Goal: Task Accomplishment & Management: Use online tool/utility

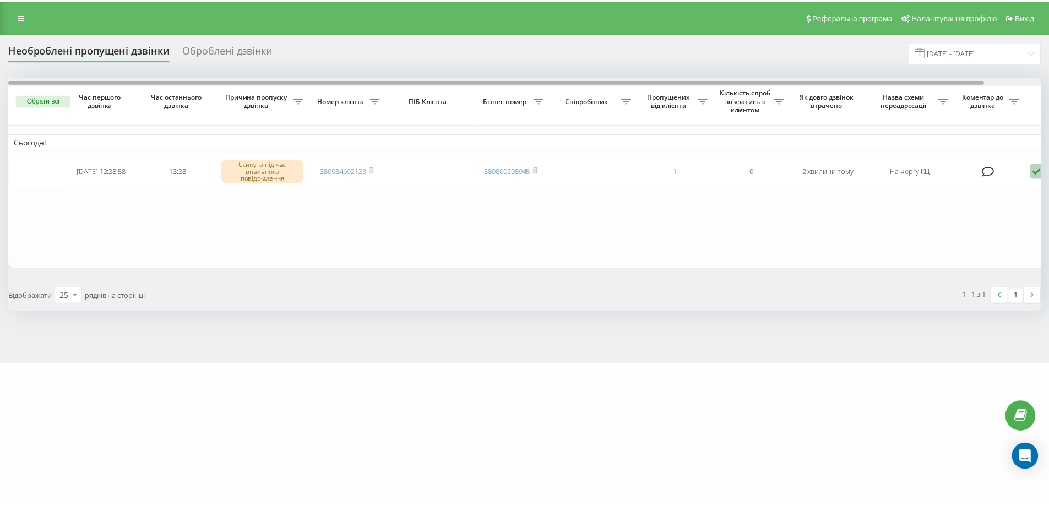
scroll to position [0, 61]
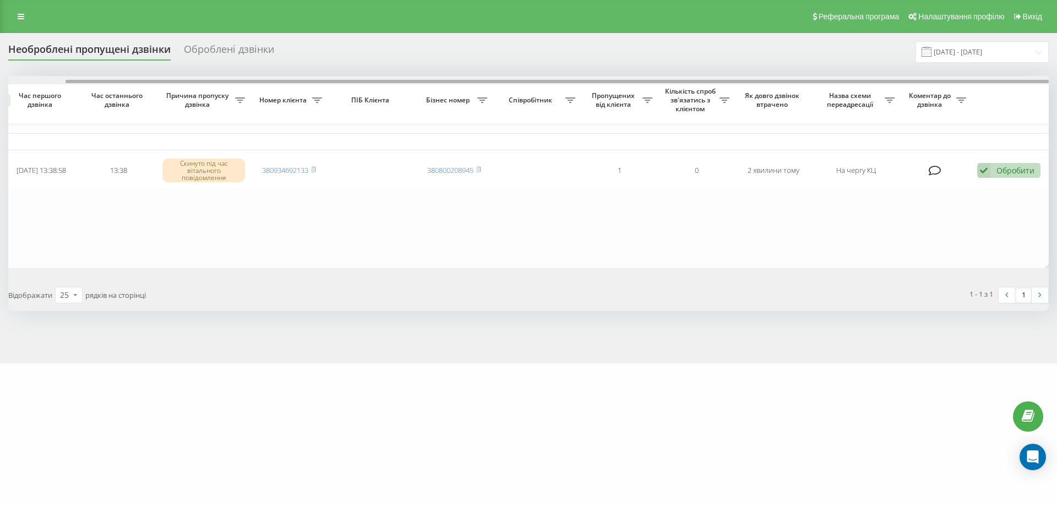
drag, startPoint x: 913, startPoint y: 79, endPoint x: 1047, endPoint y: 79, distance: 134.3
click at [1047, 79] on div at bounding box center [528, 80] width 1041 height 8
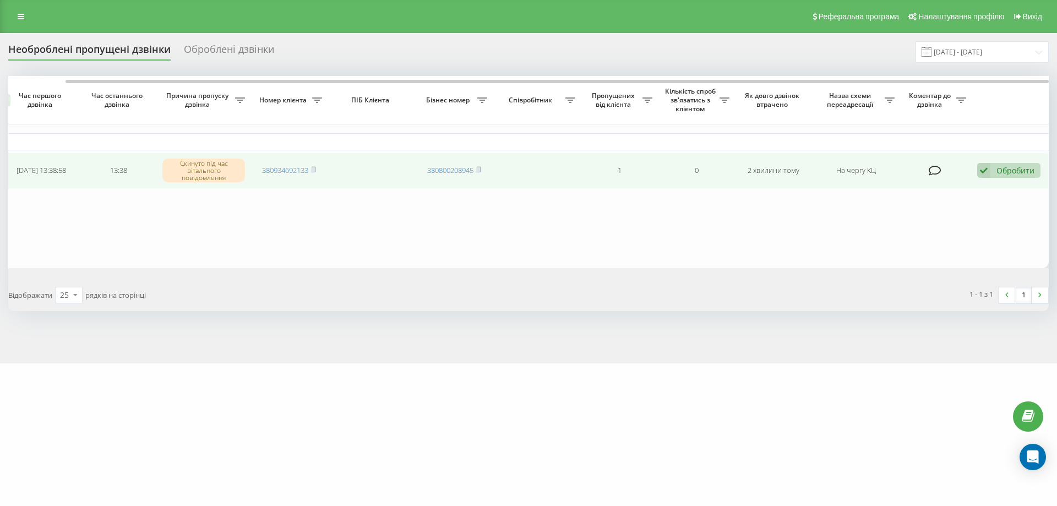
click at [1002, 170] on div "Обробити" at bounding box center [1016, 170] width 38 height 10
click at [950, 186] on div "Не вдалося зв'язатися" at bounding box center [937, 188] width 206 height 20
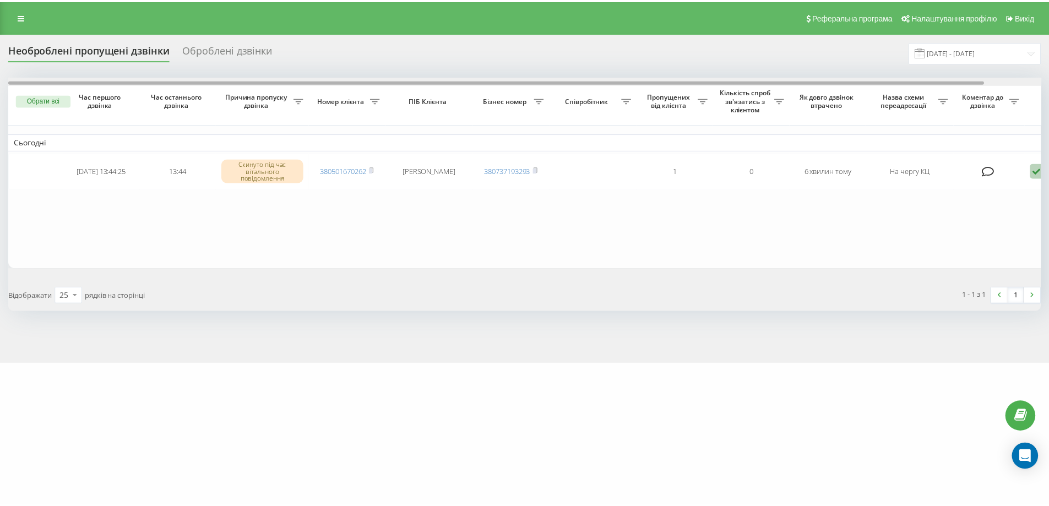
scroll to position [0, 61]
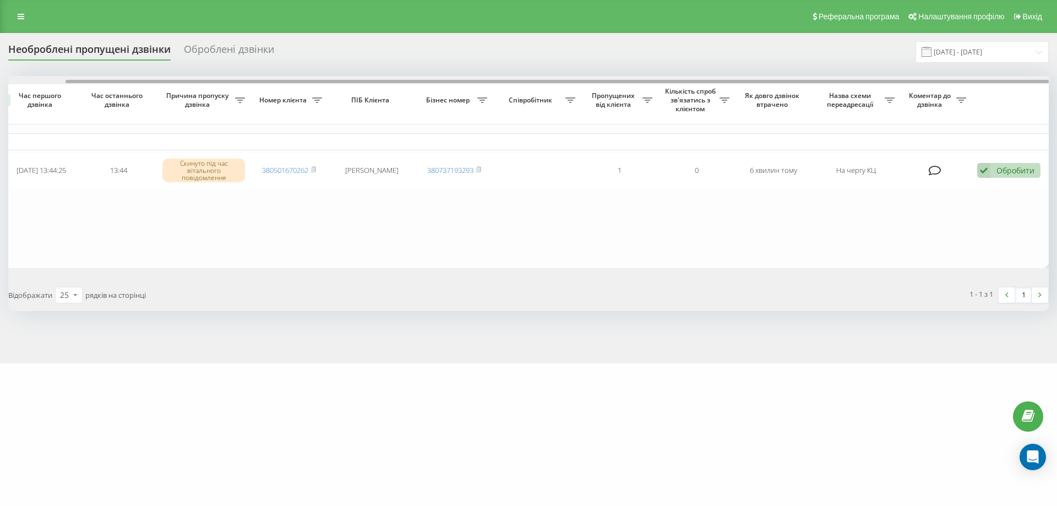
drag, startPoint x: 0, startPoint y: 0, endPoint x: 877, endPoint y: 79, distance: 880.7
click at [876, 79] on div at bounding box center [528, 80] width 1041 height 8
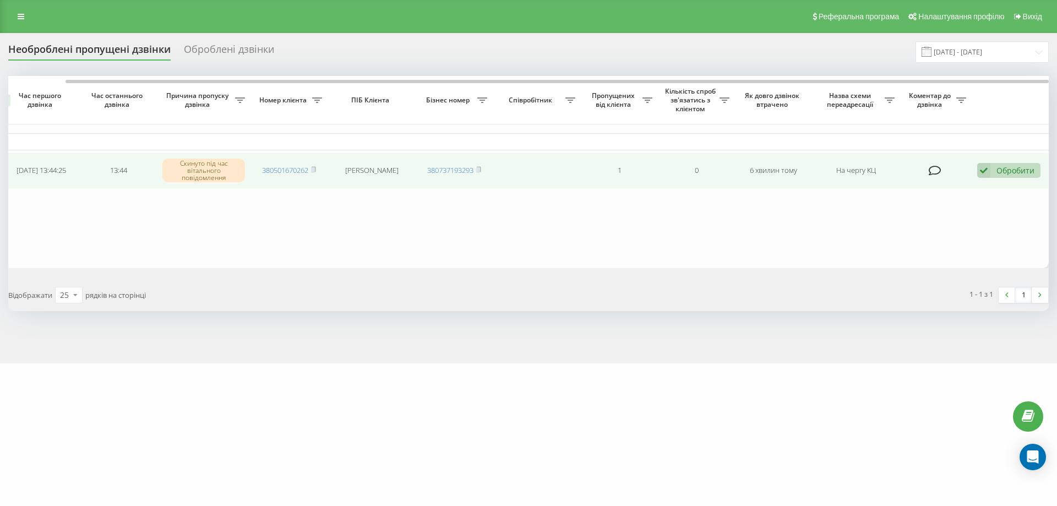
click at [1014, 168] on div "Обробити" at bounding box center [1016, 170] width 38 height 10
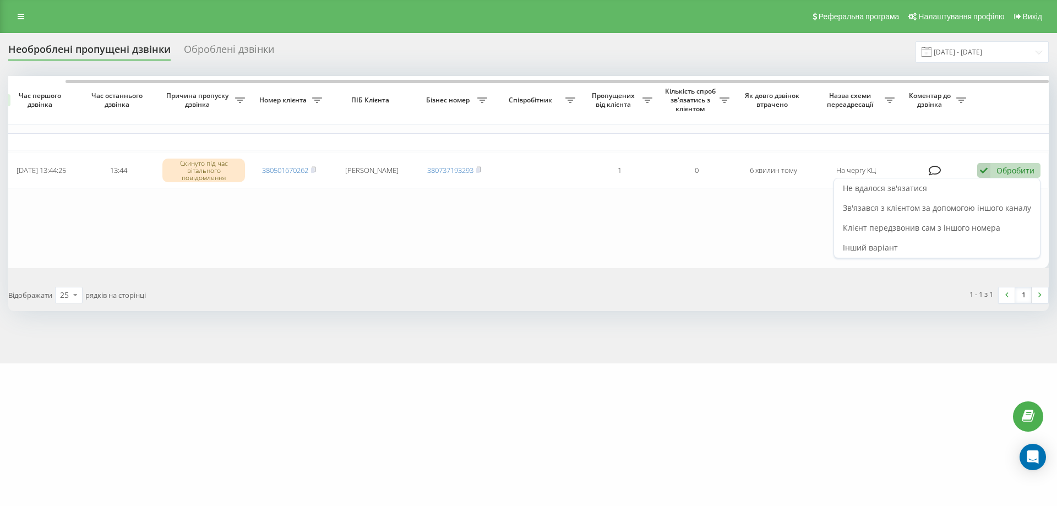
click at [950, 190] on div "Не вдалося зв'язатися" at bounding box center [937, 188] width 206 height 20
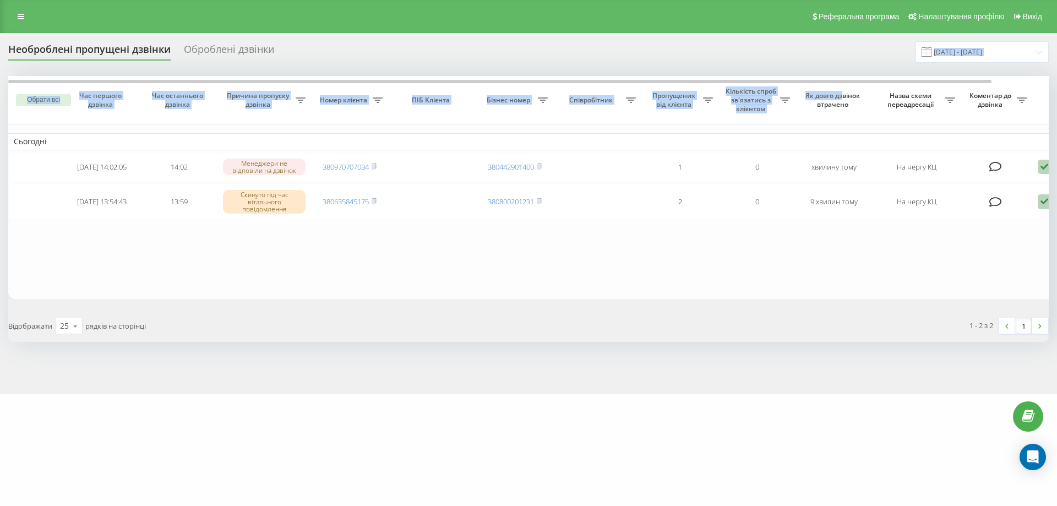
drag, startPoint x: 845, startPoint y: 87, endPoint x: 970, endPoint y: 60, distance: 128.4
click at [970, 60] on div "Необроблені пропущені дзвінки Оброблені дзвінки [DATE] - [DATE] Обрати всі Час …" at bounding box center [528, 191] width 1041 height 301
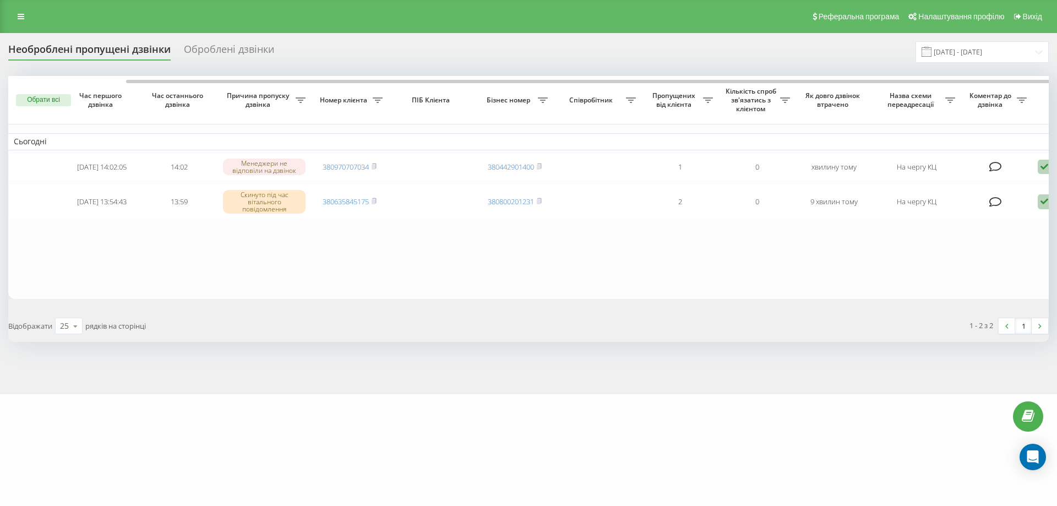
scroll to position [0, 61]
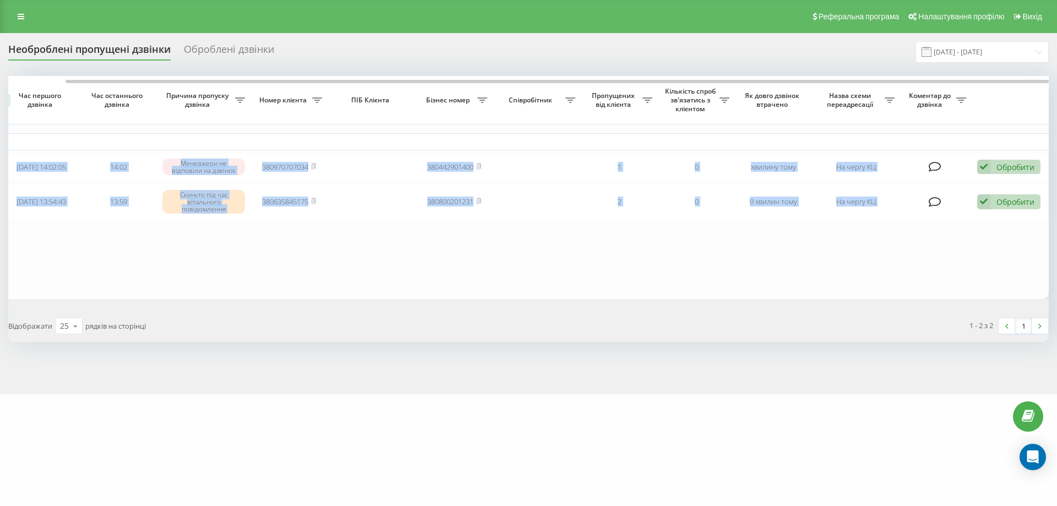
drag, startPoint x: 956, startPoint y: 78, endPoint x: 1057, endPoint y: 78, distance: 100.2
click at [1057, 78] on div "Необроблені пропущені дзвінки Оброблені дзвінки [DATE] - [DATE] Обрати всі Час …" at bounding box center [528, 213] width 1057 height 361
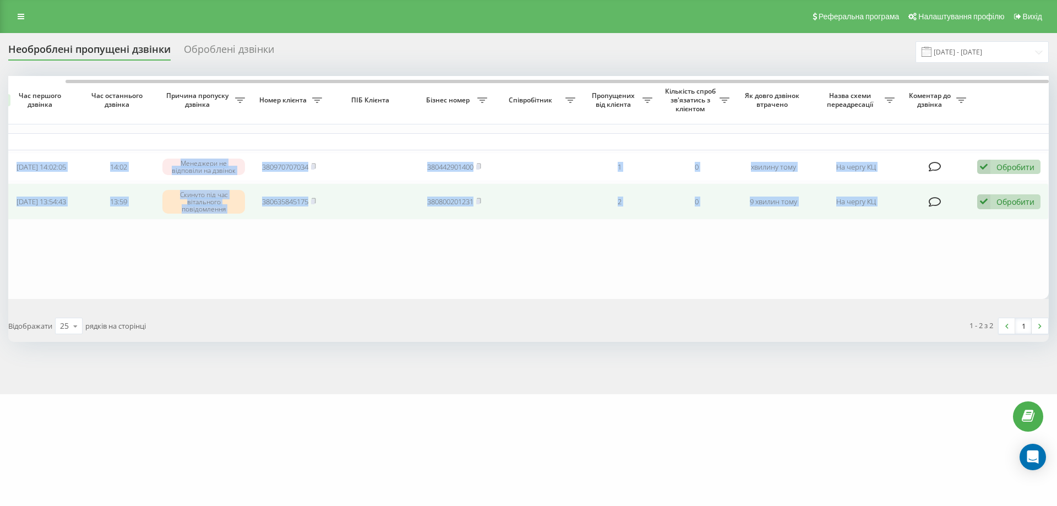
click at [1021, 200] on div "Обробити" at bounding box center [1016, 202] width 38 height 10
click at [998, 217] on div "Не вдалося зв'язатися" at bounding box center [937, 220] width 206 height 20
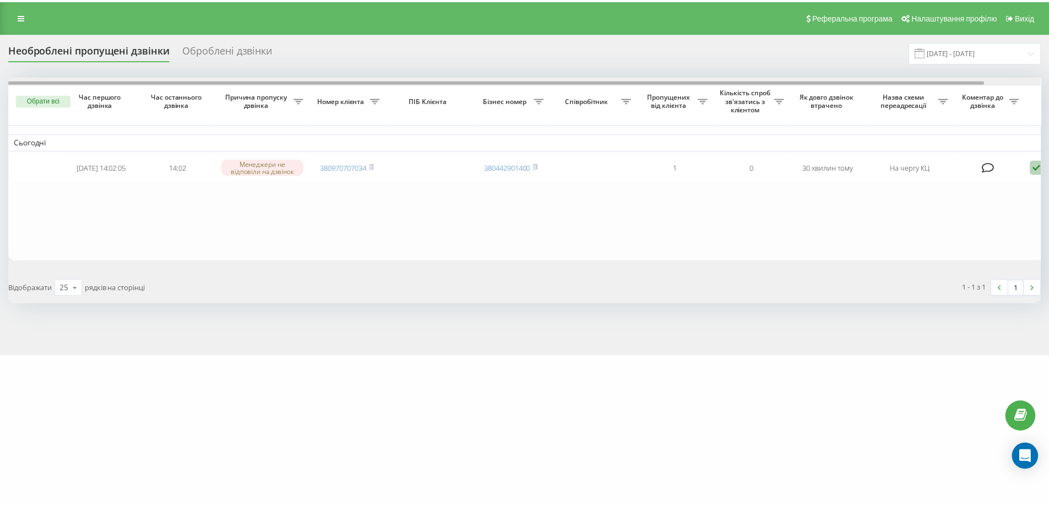
scroll to position [0, 61]
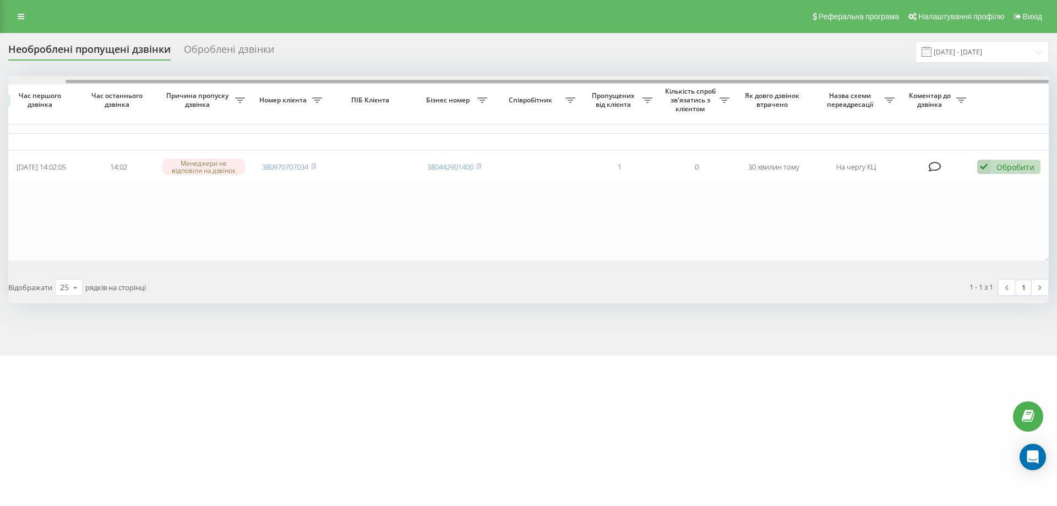
drag, startPoint x: 911, startPoint y: 81, endPoint x: 1057, endPoint y: 81, distance: 145.4
click at [1057, 81] on div "Необроблені пропущені дзвінки Оброблені дзвінки 22.09.2025 - 23.09.2025 Обрати …" at bounding box center [528, 194] width 1057 height 323
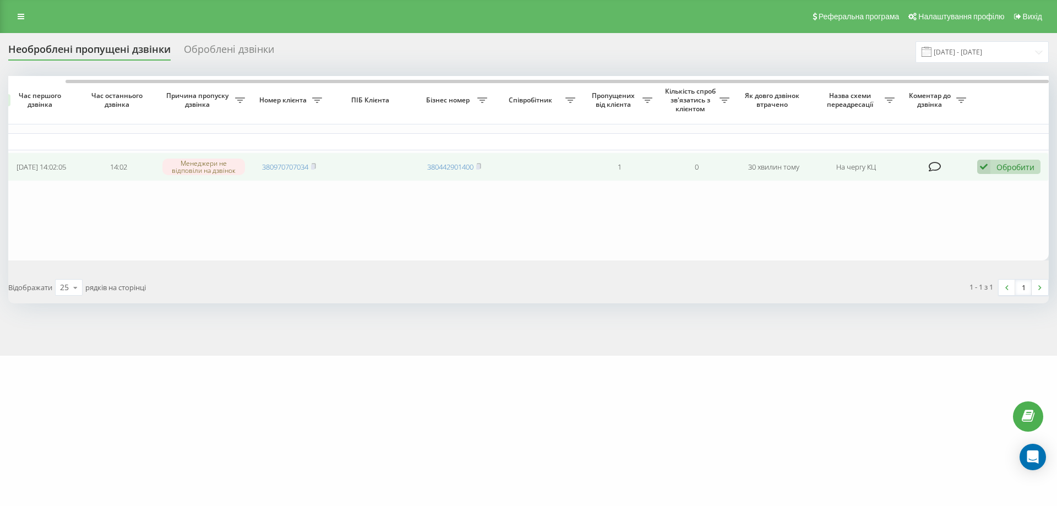
click at [1020, 166] on div "Обробити" at bounding box center [1016, 167] width 38 height 10
click at [957, 192] on div "Не вдалося зв'язатися" at bounding box center [937, 185] width 206 height 20
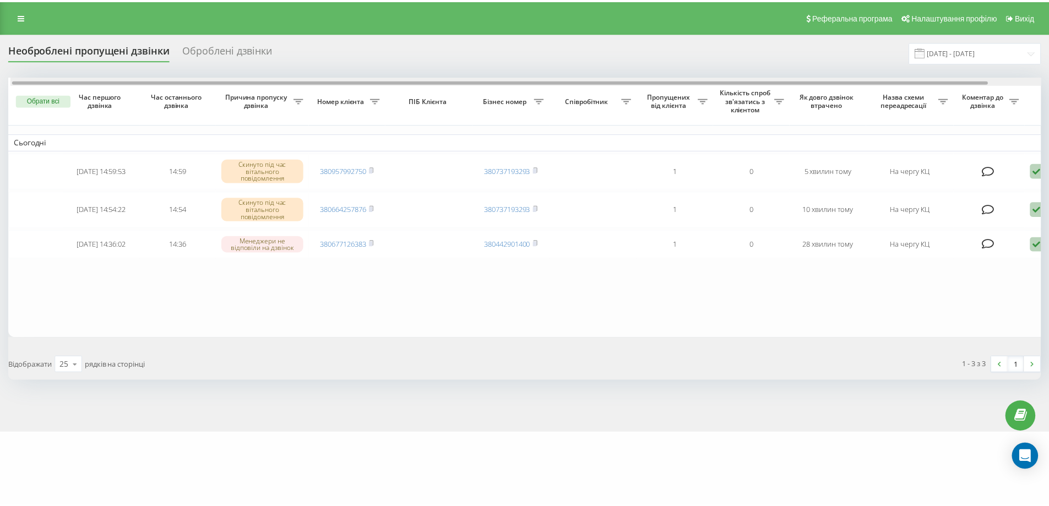
scroll to position [0, 61]
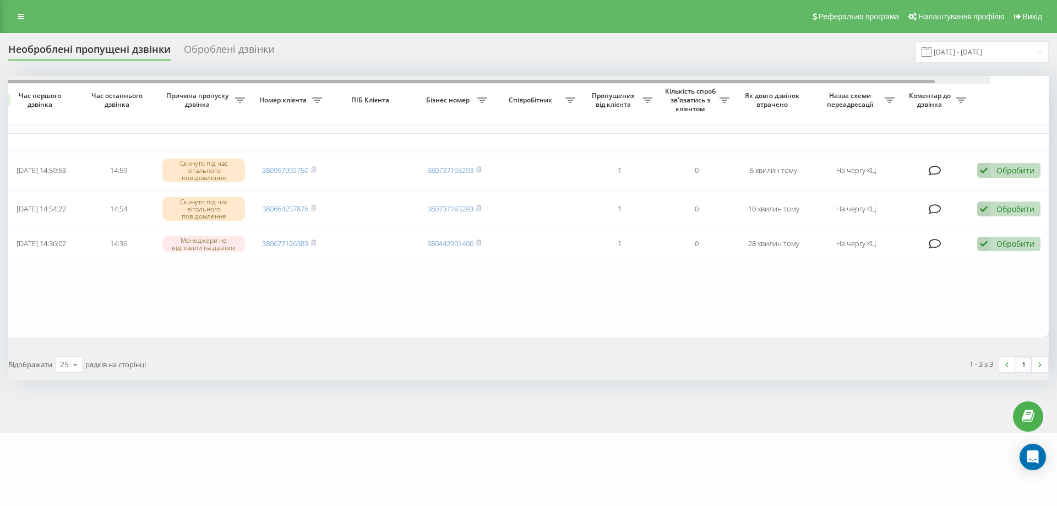
drag, startPoint x: 937, startPoint y: 81, endPoint x: 1057, endPoint y: 79, distance: 120.1
click at [1057, 79] on div "Необроблені пропущені дзвінки Оброблені дзвінки [DATE] - [DATE] Обрати всі Час …" at bounding box center [528, 233] width 1057 height 400
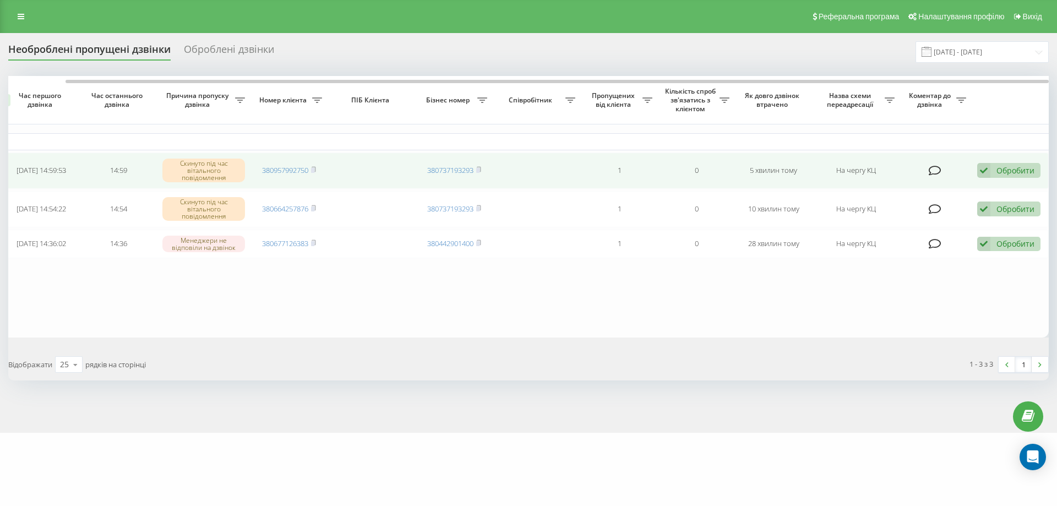
click at [1014, 171] on div "Обробити" at bounding box center [1016, 170] width 38 height 10
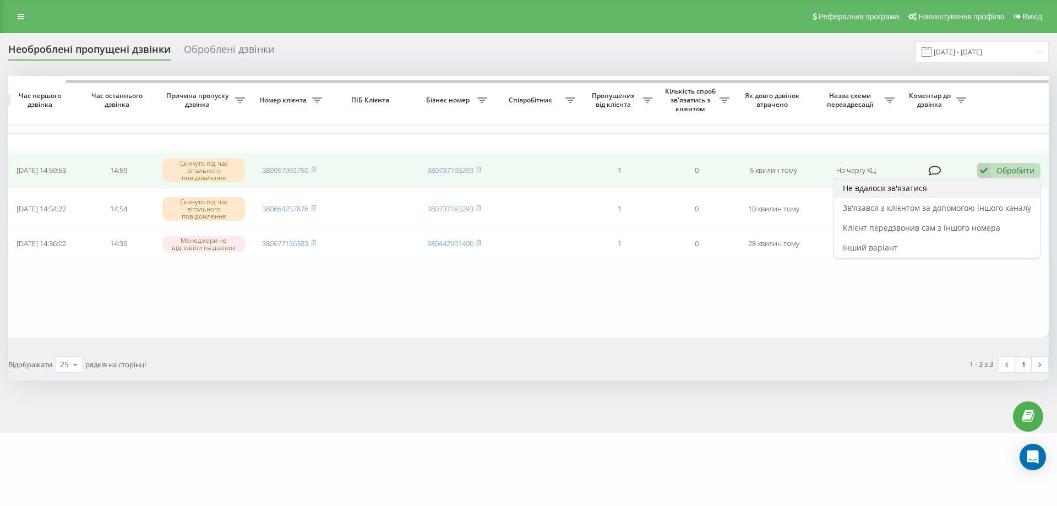
click at [950, 182] on div "Не вдалося зв'язатися" at bounding box center [937, 188] width 206 height 20
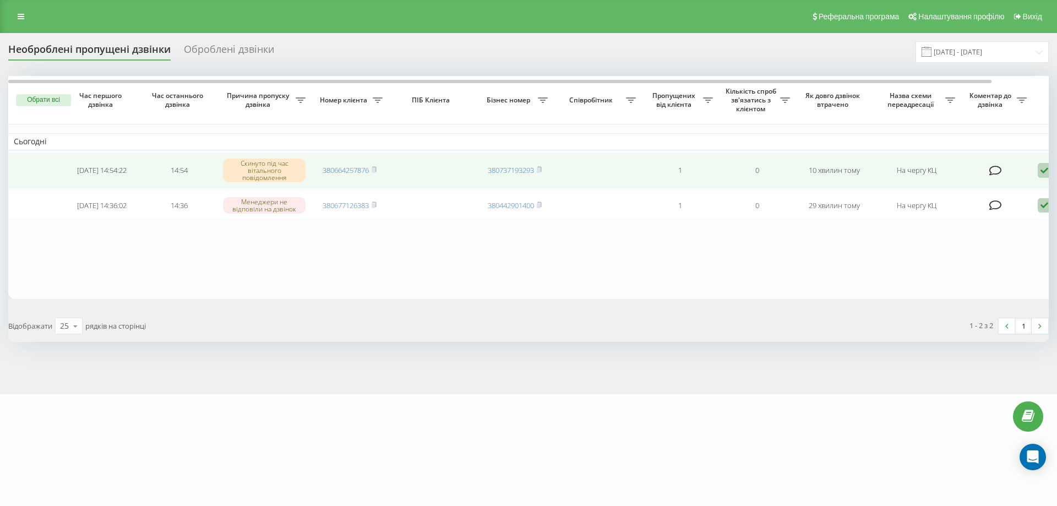
click at [1043, 171] on icon at bounding box center [1044, 170] width 13 height 15
click at [1025, 191] on div "Не вдалося зв'язатися" at bounding box center [998, 188] width 206 height 20
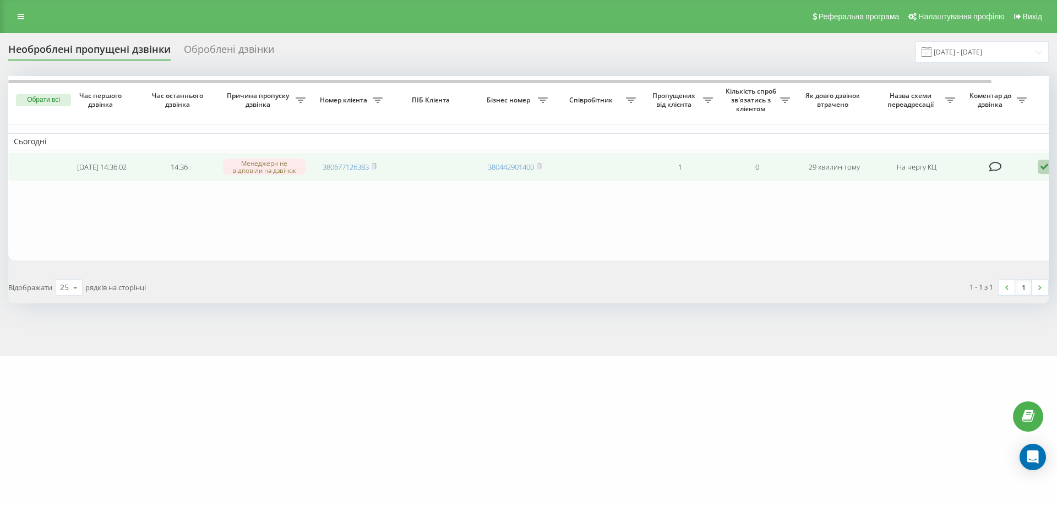
click at [1046, 167] on icon at bounding box center [1044, 167] width 13 height 15
click at [1027, 179] on div "Не вдалося зв'язатися" at bounding box center [998, 185] width 206 height 20
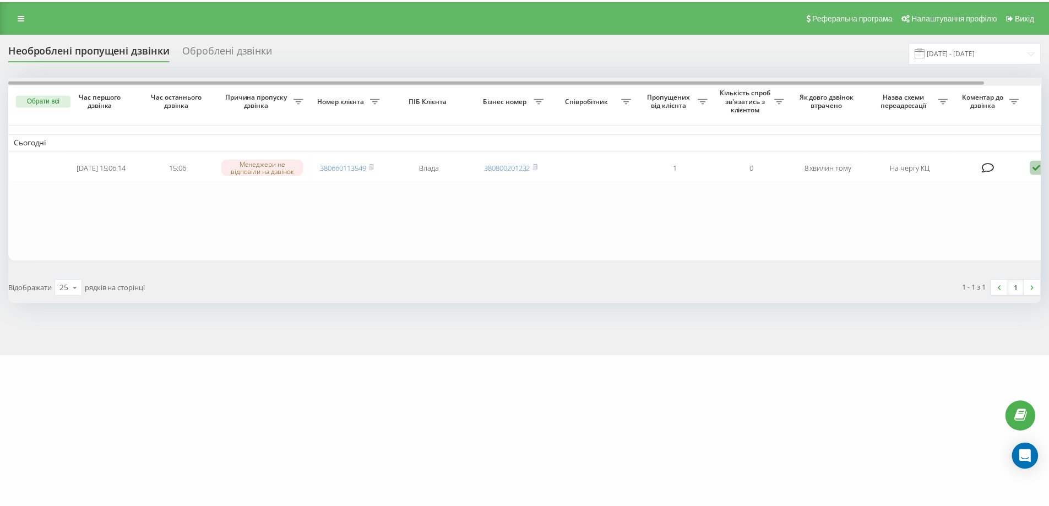
scroll to position [0, 61]
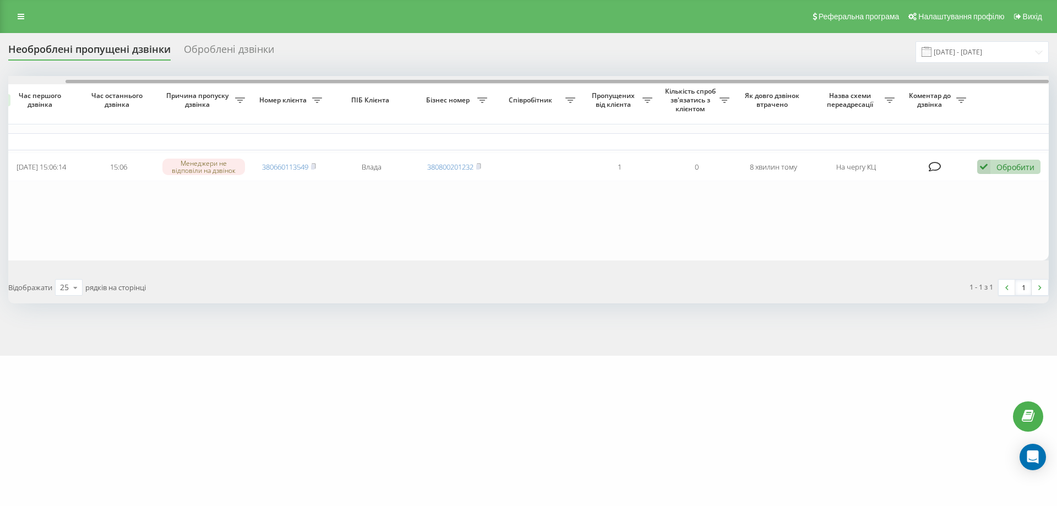
drag, startPoint x: 484, startPoint y: 79, endPoint x: 878, endPoint y: 115, distance: 395.4
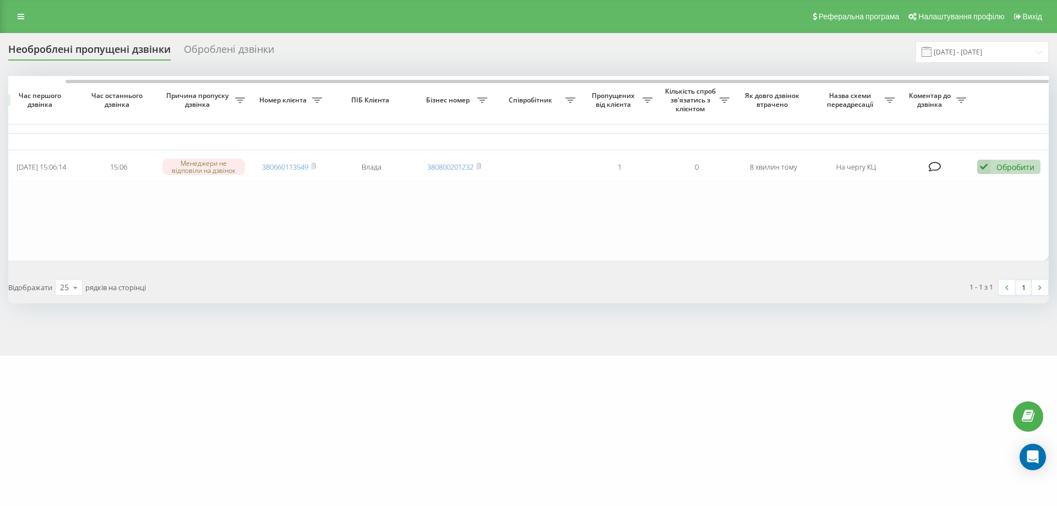
click at [715, 79] on div at bounding box center [528, 80] width 1041 height 8
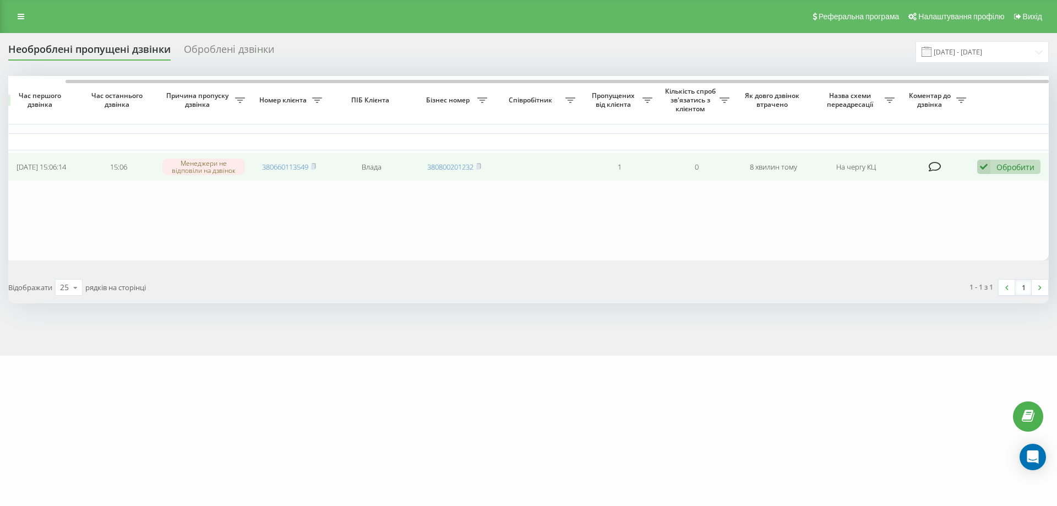
click at [1009, 157] on td "Обробити Не вдалося зв'язатися Зв'язався з клієнтом за допомогою іншого каналу …" at bounding box center [1010, 167] width 77 height 29
click at [1000, 168] on div "Обробити" at bounding box center [1016, 167] width 38 height 10
click at [1009, 189] on div "Не вдалося зв'язатися" at bounding box center [937, 185] width 206 height 20
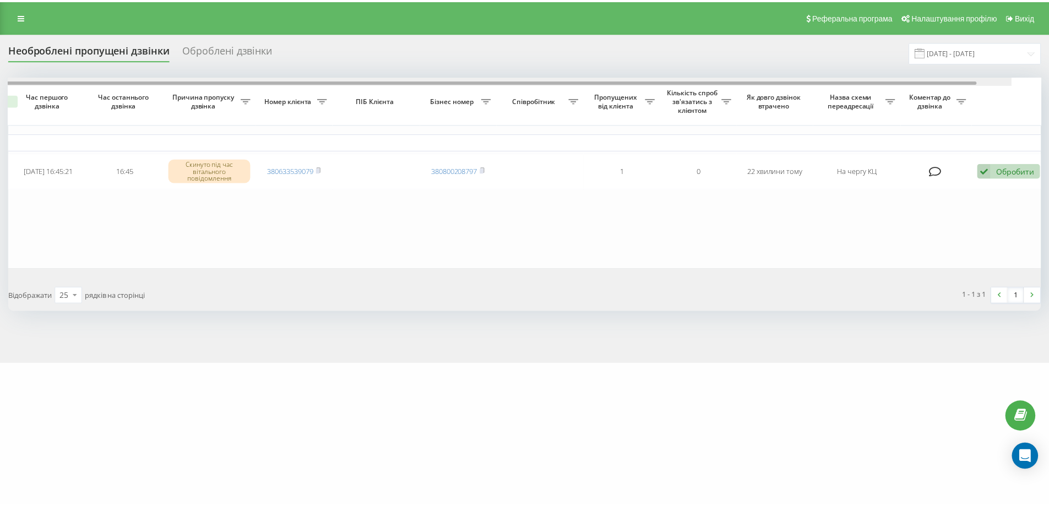
scroll to position [0, 61]
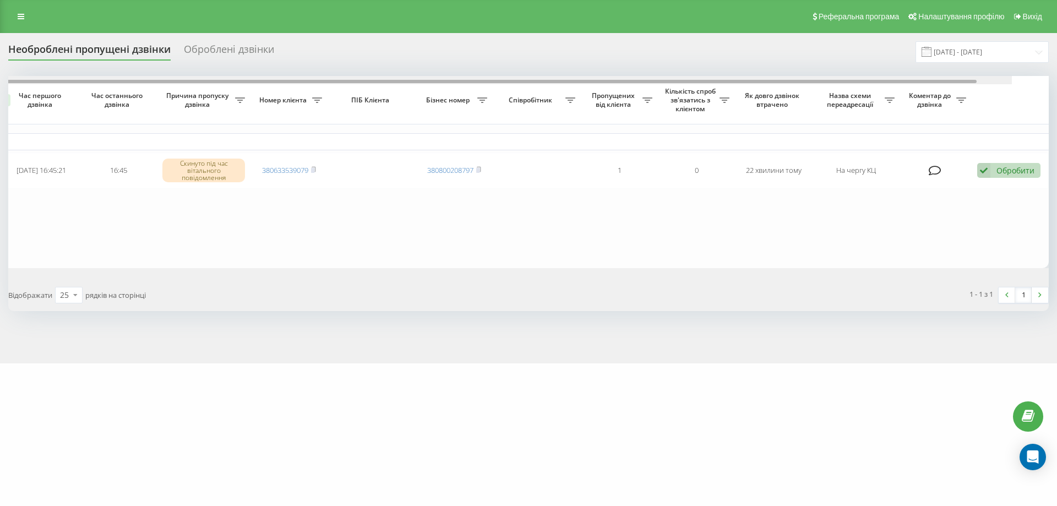
drag, startPoint x: 955, startPoint y: 81, endPoint x: 1020, endPoint y: 83, distance: 65.0
click at [977, 83] on div at bounding box center [484, 81] width 983 height 3
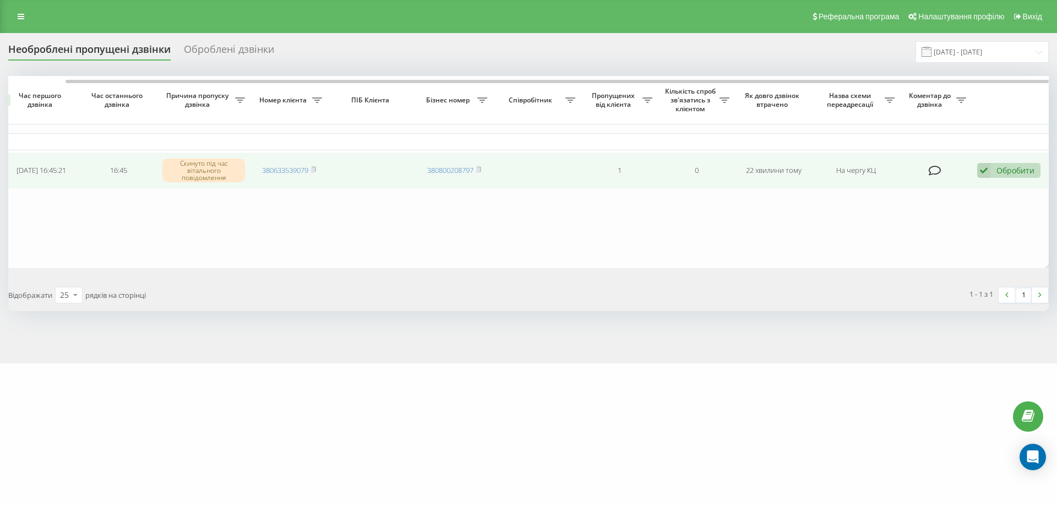
click at [1009, 165] on div "Обробити" at bounding box center [1016, 170] width 38 height 10
click at [998, 189] on div "Не вдалося зв'язатися" at bounding box center [937, 188] width 206 height 20
